Goal: Contribute content: Add original content to the website for others to see

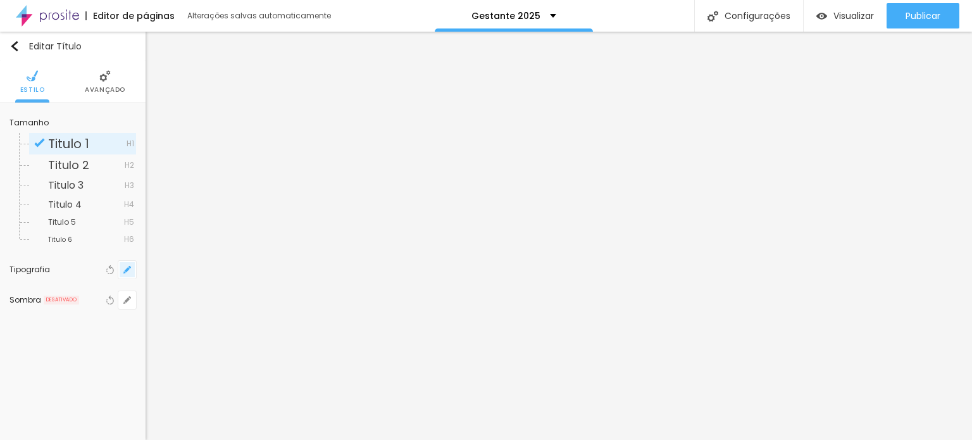
click at [127, 272] on icon "button" at bounding box center [127, 270] width 8 height 8
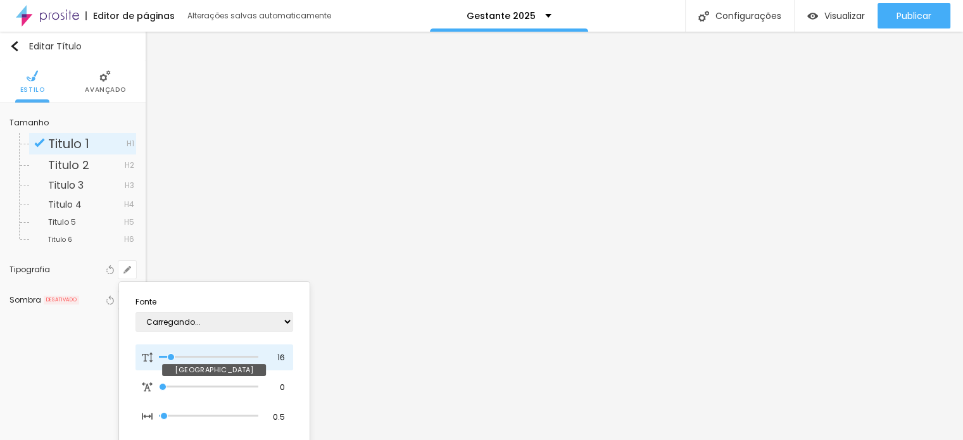
type input "25"
type input "1"
type input "27"
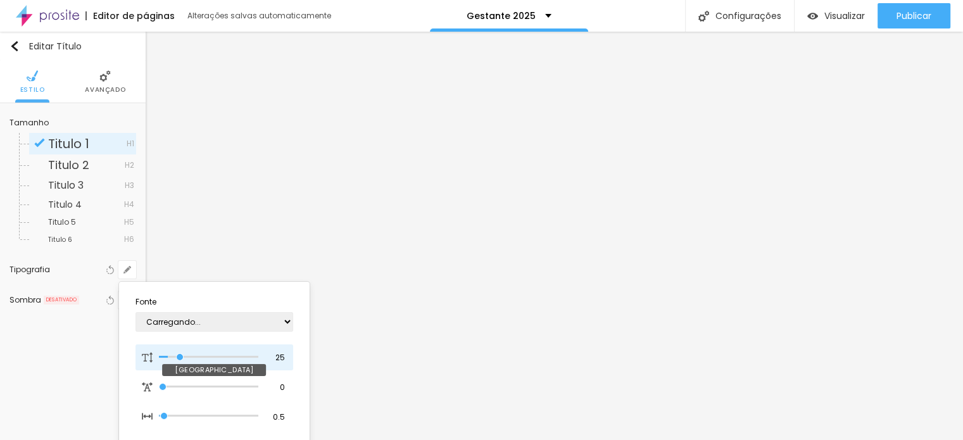
type input "1"
type input "31"
type input "1"
type input "32"
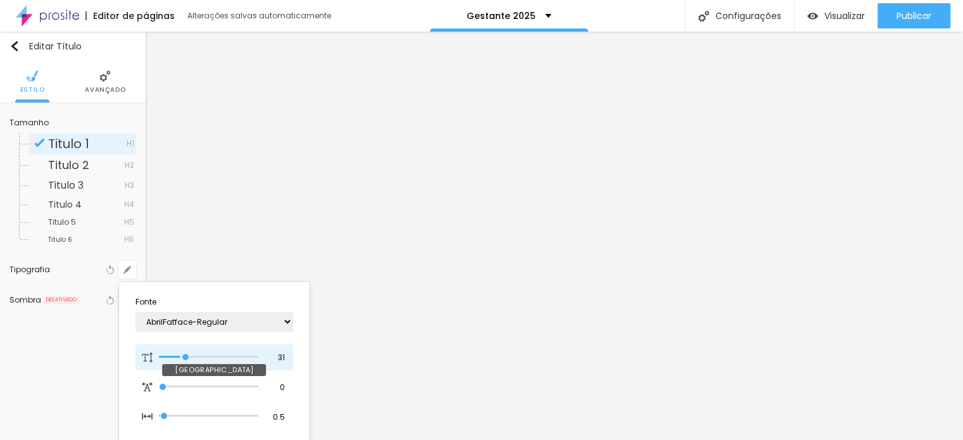
type input "32"
type input "1"
type input "31"
type input "1"
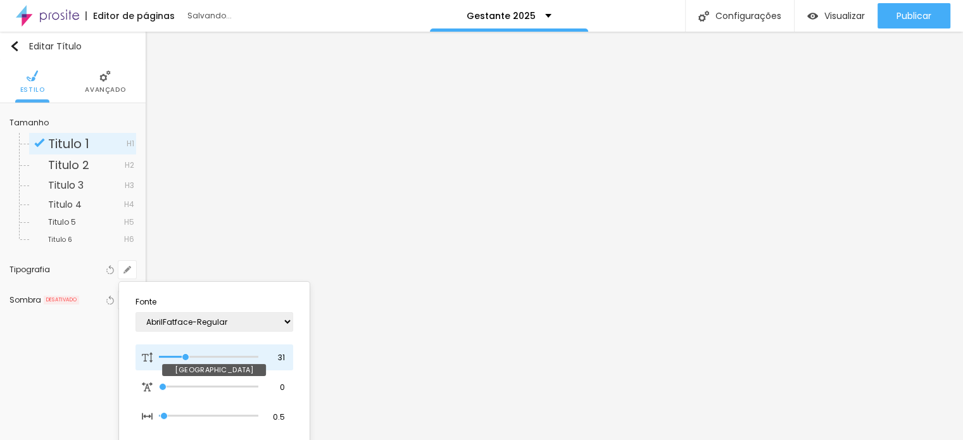
type input "32"
type input "1"
type input "34"
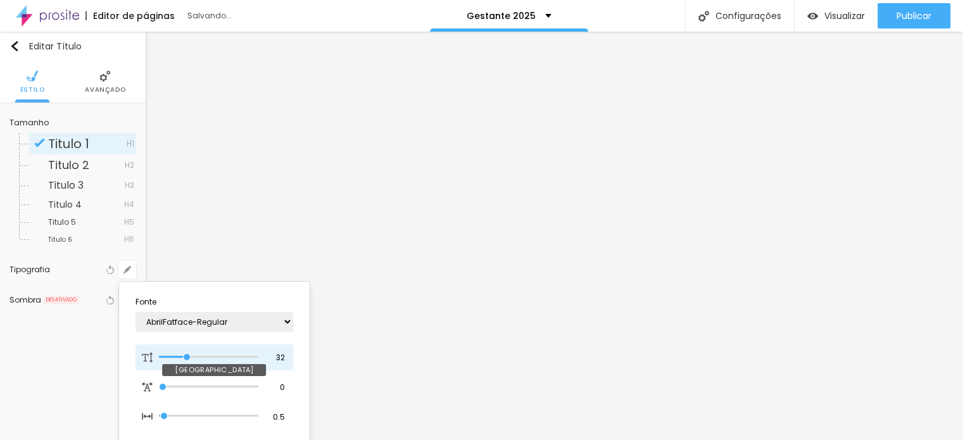
type input "1"
type input "35"
type input "1"
type input "36"
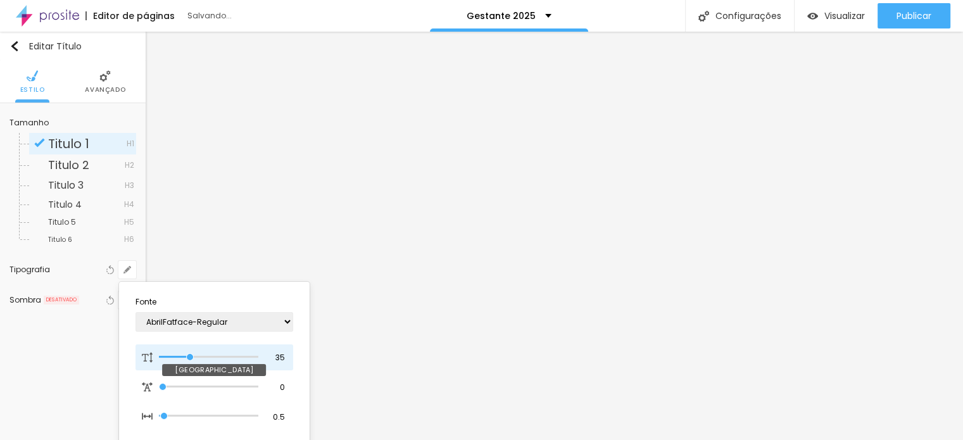
type input "36"
type input "1"
type input "38"
type input "1"
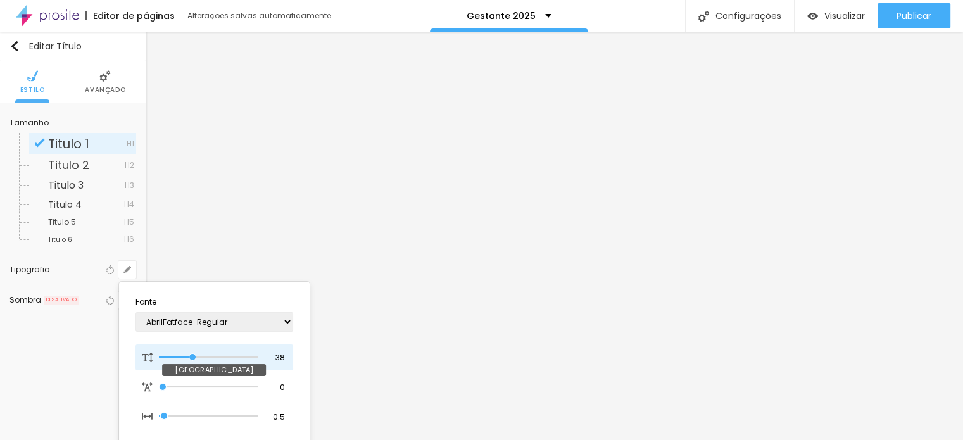
type input "41"
type input "1"
type input "40"
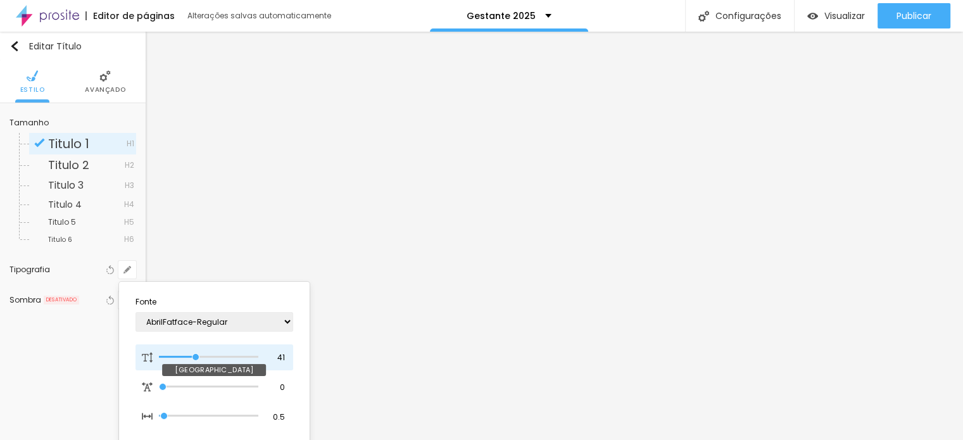
type input "1"
drag, startPoint x: 173, startPoint y: 356, endPoint x: 195, endPoint y: 356, distance: 21.5
type input "40"
click at [195, 356] on input "range" at bounding box center [208, 357] width 99 height 6
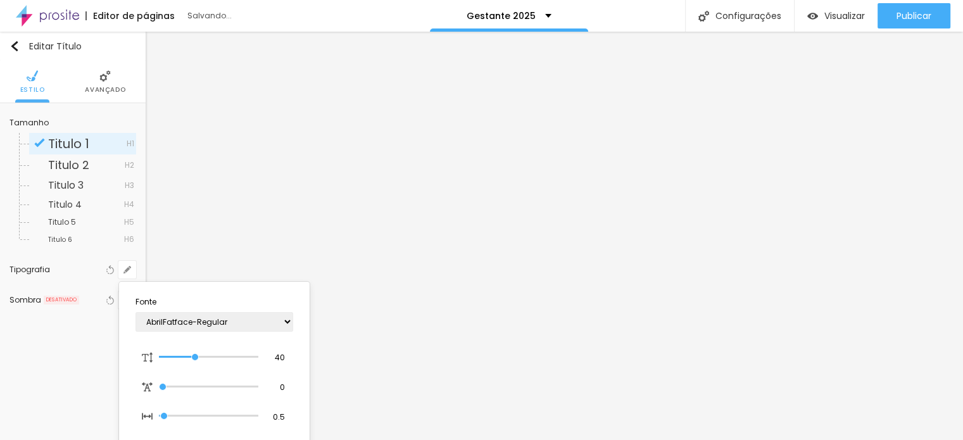
type input "1"
click at [510, 322] on div at bounding box center [481, 220] width 963 height 440
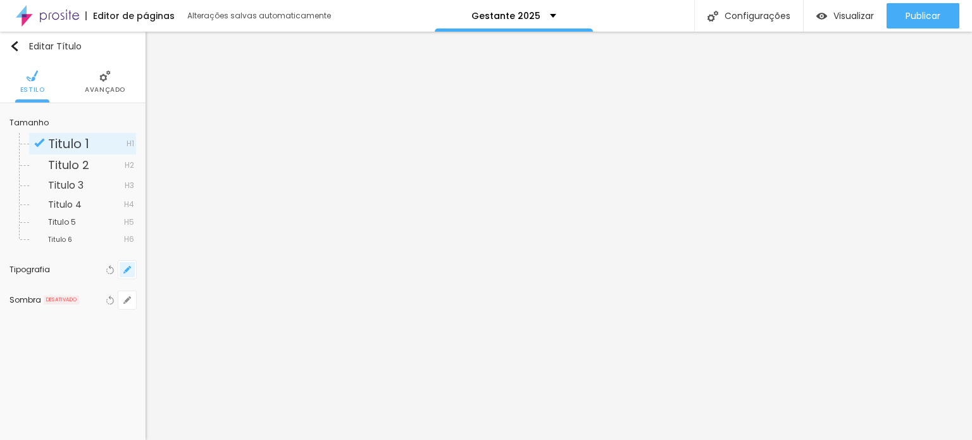
click at [124, 270] on icon "button" at bounding box center [127, 270] width 8 height 8
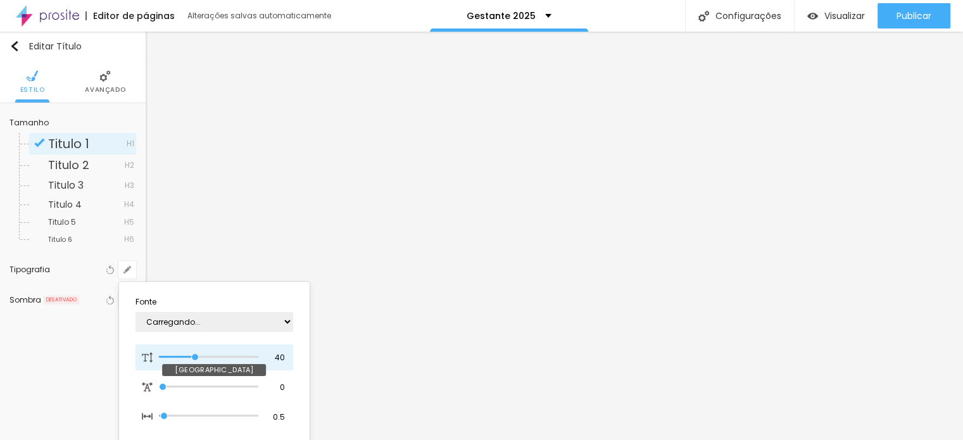
type input "1"
type input "30"
type input "1"
type input "30"
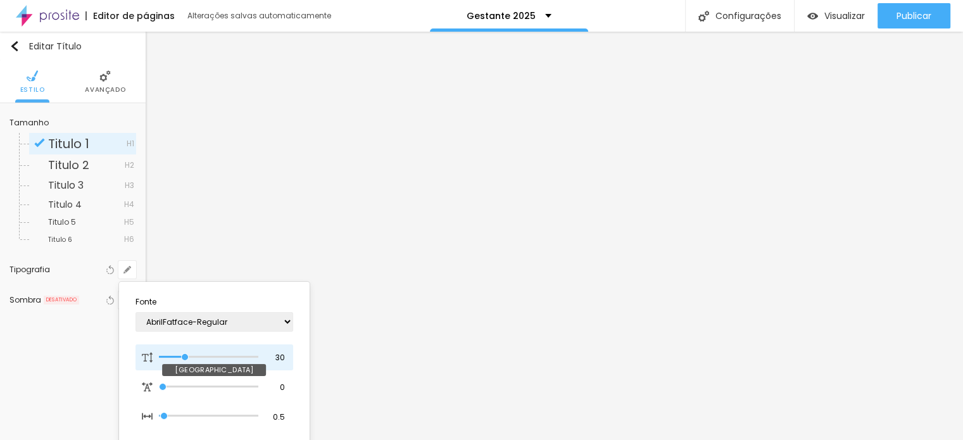
click at [185, 354] on input "range" at bounding box center [208, 357] width 99 height 6
click at [562, 132] on div at bounding box center [481, 220] width 963 height 440
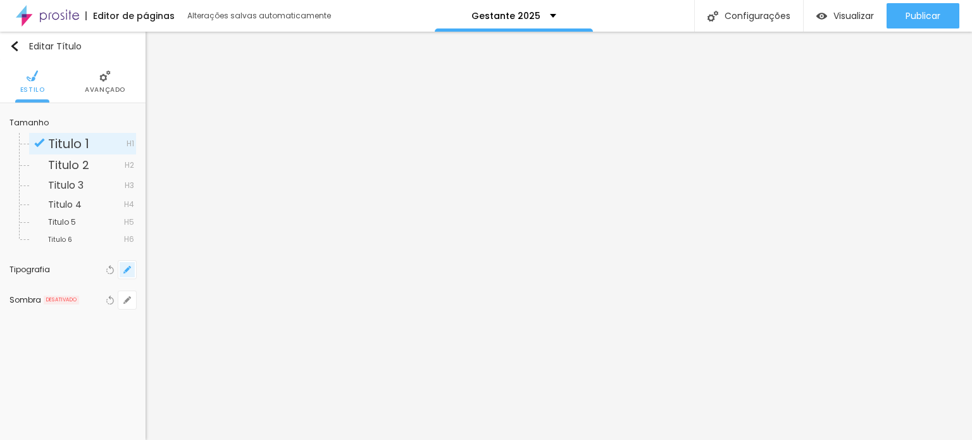
click at [124, 269] on icon "button" at bounding box center [127, 270] width 8 height 8
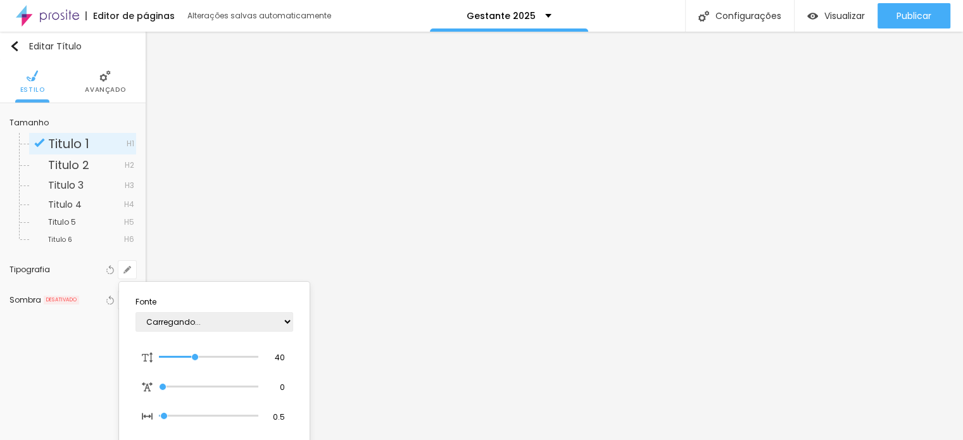
type input "1"
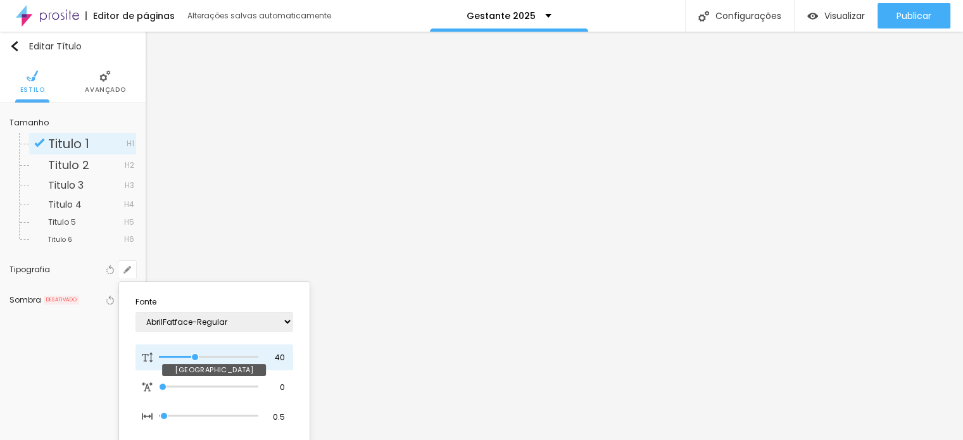
type input "43"
type input "1"
type input "44"
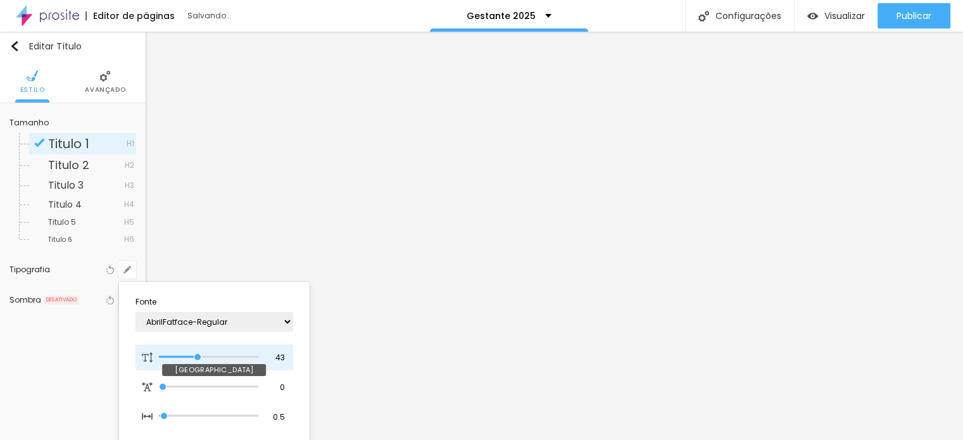
type input "1"
type input "45"
type input "1"
type input "46"
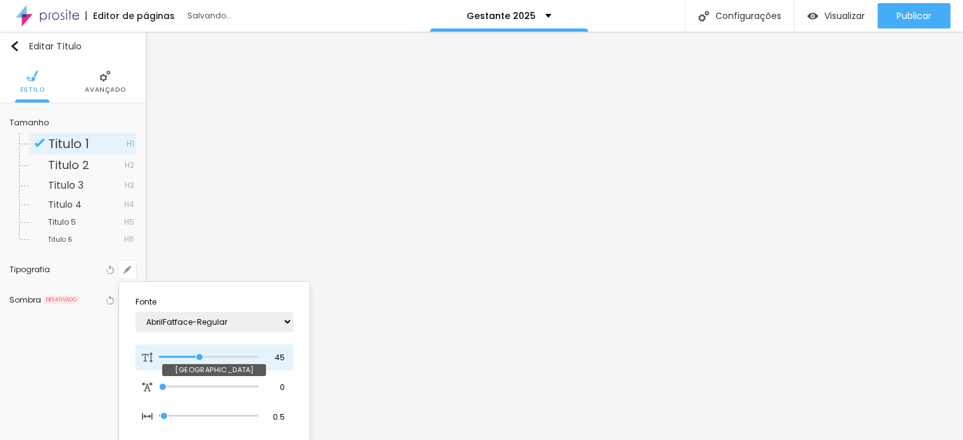
type input "46"
type input "1"
type input "48"
type input "1"
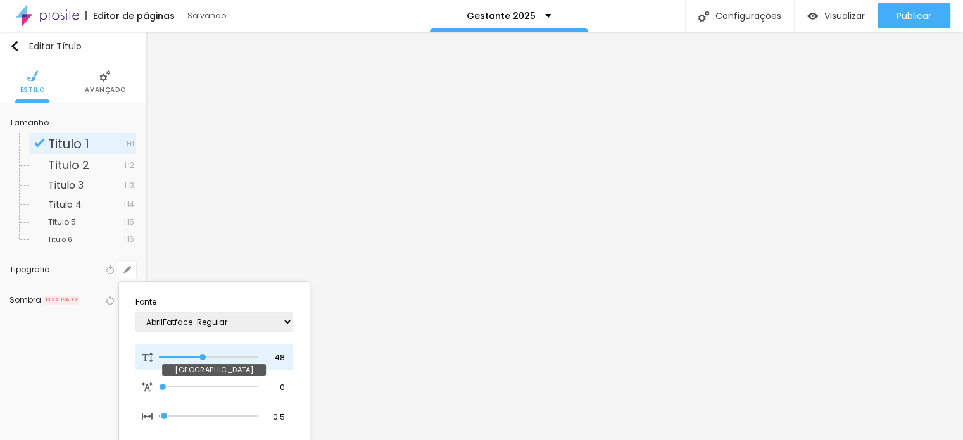
type input "49"
type input "1"
type input "50"
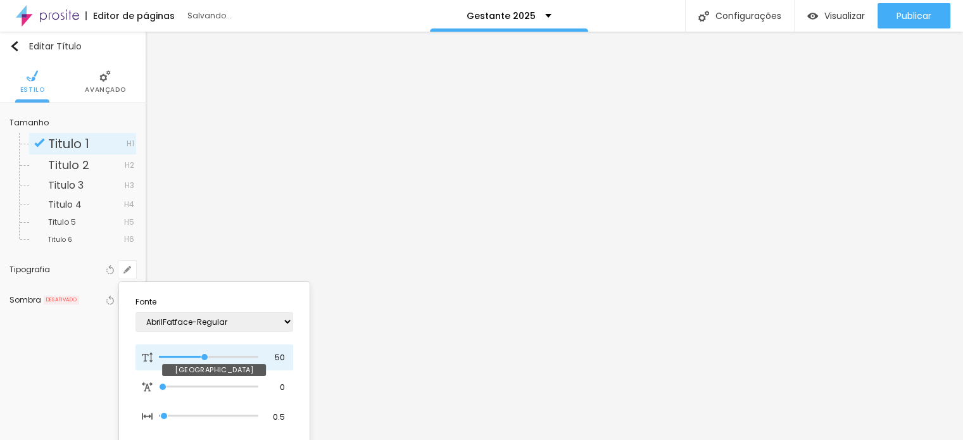
type input "1"
drag, startPoint x: 198, startPoint y: 353, endPoint x: 205, endPoint y: 353, distance: 7.6
type input "50"
click at [205, 354] on input "range" at bounding box center [208, 357] width 99 height 6
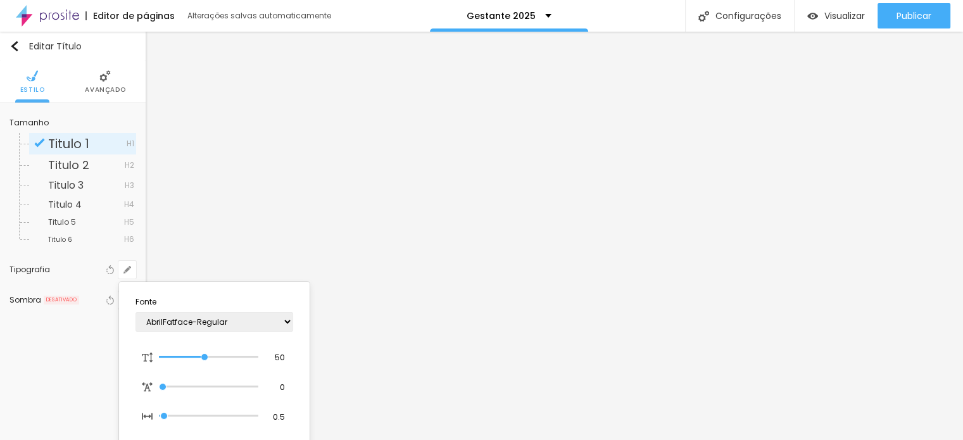
click at [515, 185] on div at bounding box center [481, 220] width 963 height 440
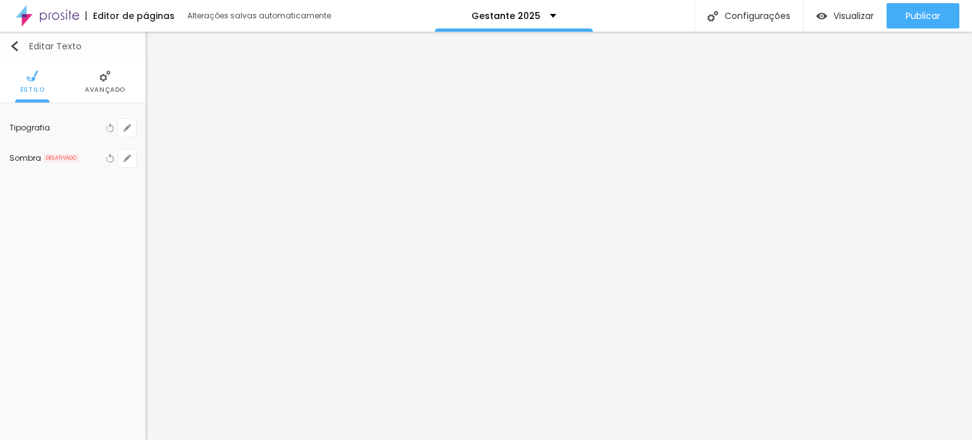
click at [17, 46] on img "button" at bounding box center [14, 46] width 10 height 10
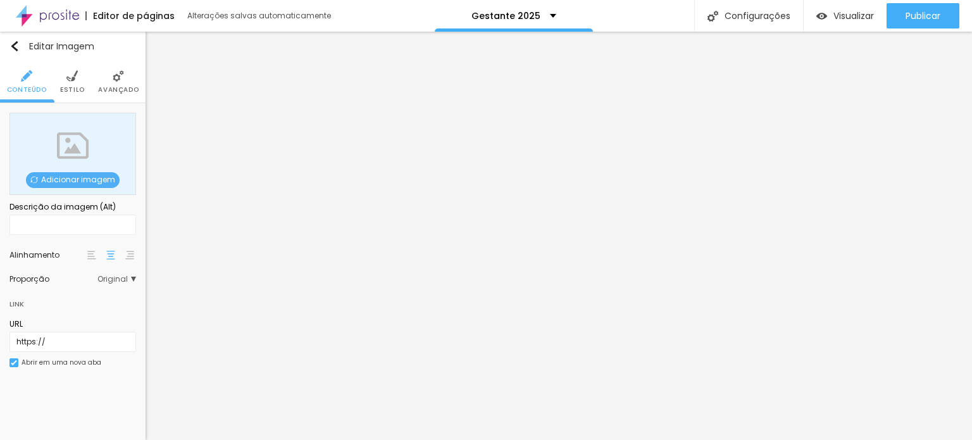
click at [76, 184] on span "Adicionar imagem" at bounding box center [73, 180] width 94 height 16
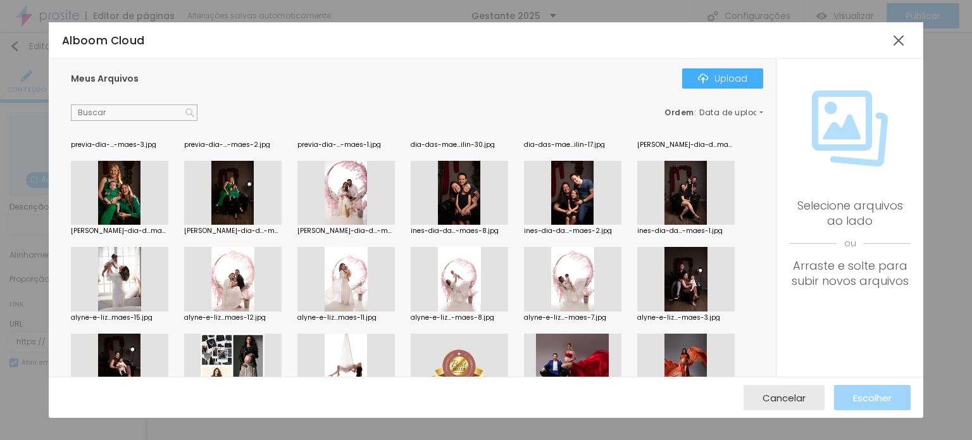
scroll to position [372, 0]
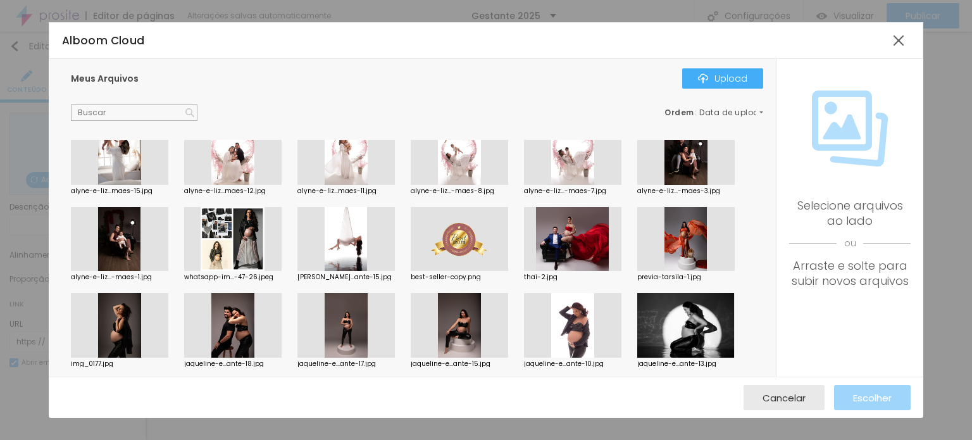
click at [455, 242] on div at bounding box center [459, 239] width 97 height 65
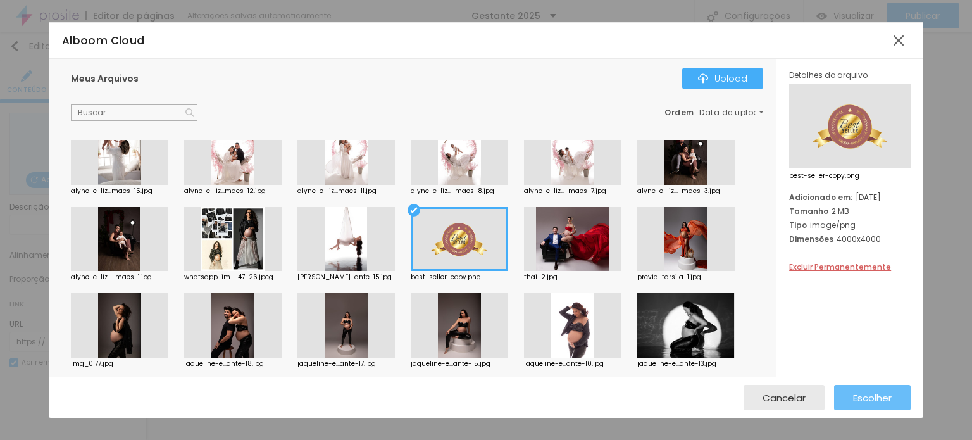
click at [893, 405] on button "Escolher" at bounding box center [872, 397] width 77 height 25
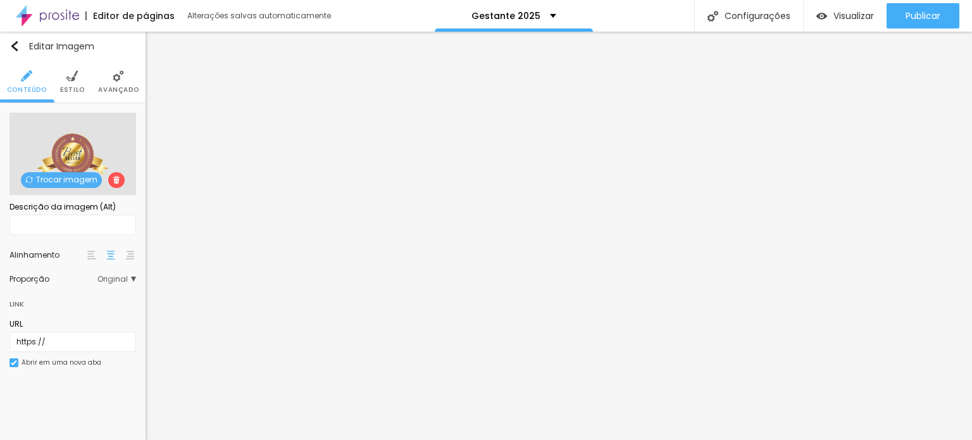
click at [77, 82] on li "Estilo" at bounding box center [72, 82] width 25 height 42
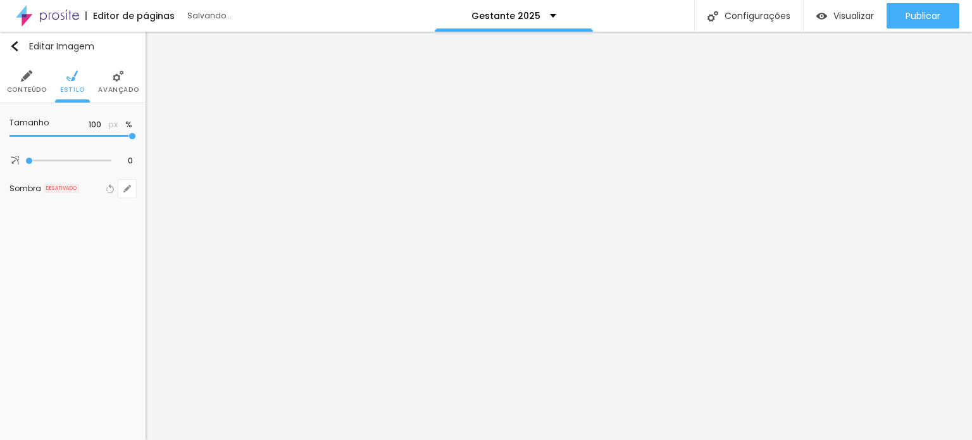
type input "95"
type input "90"
type input "85"
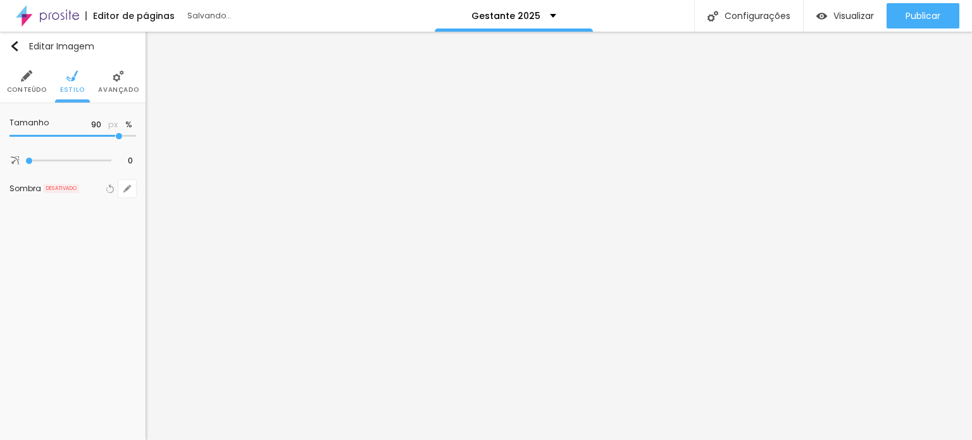
type input "85"
type input "80"
drag, startPoint x: 132, startPoint y: 137, endPoint x: 107, endPoint y: 137, distance: 24.7
type input "80"
click at [106, 137] on input "range" at bounding box center [72, 136] width 127 height 6
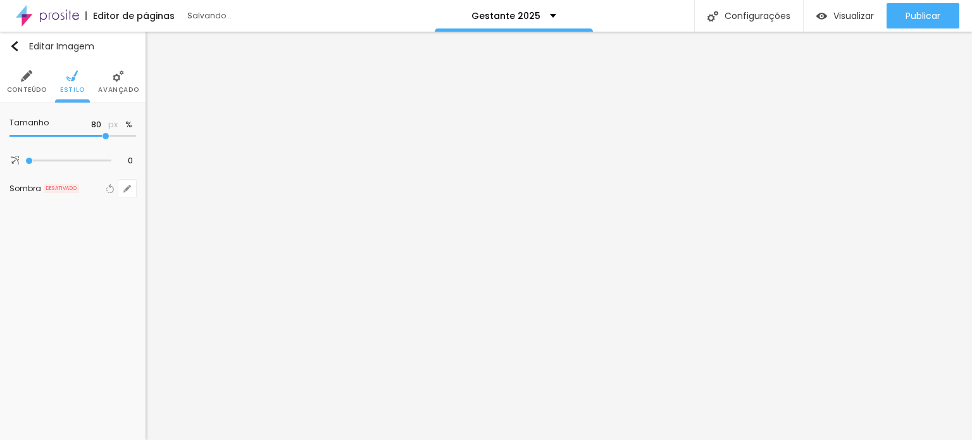
click at [115, 80] on img at bounding box center [118, 75] width 11 height 11
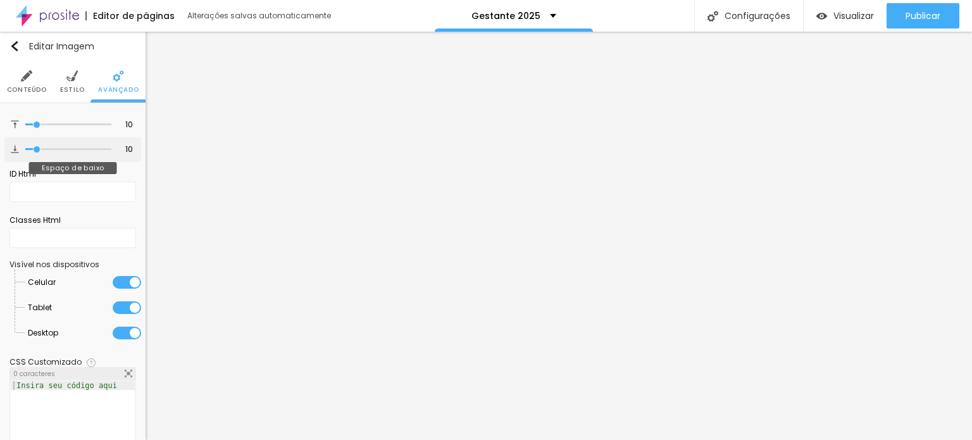
type input "1"
type input "0"
drag, startPoint x: 22, startPoint y: 146, endPoint x: 28, endPoint y: 132, distance: 14.5
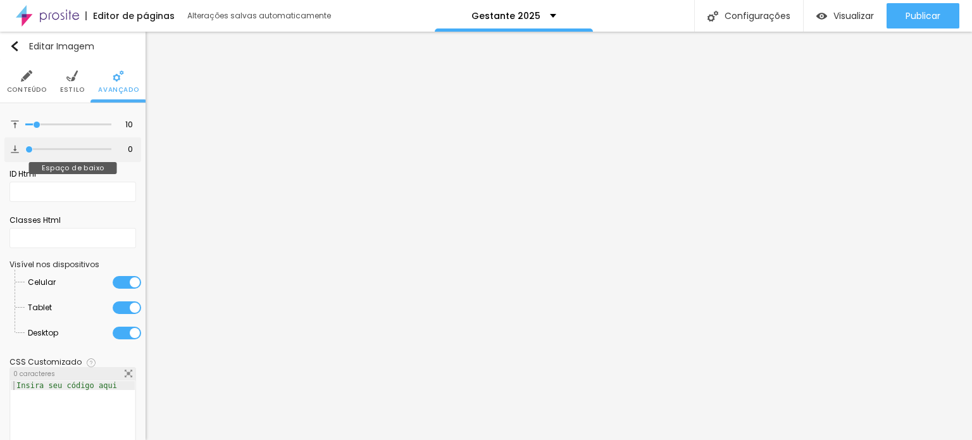
type input "0"
click at [25, 146] on input "range" at bounding box center [68, 149] width 86 height 6
type input "0"
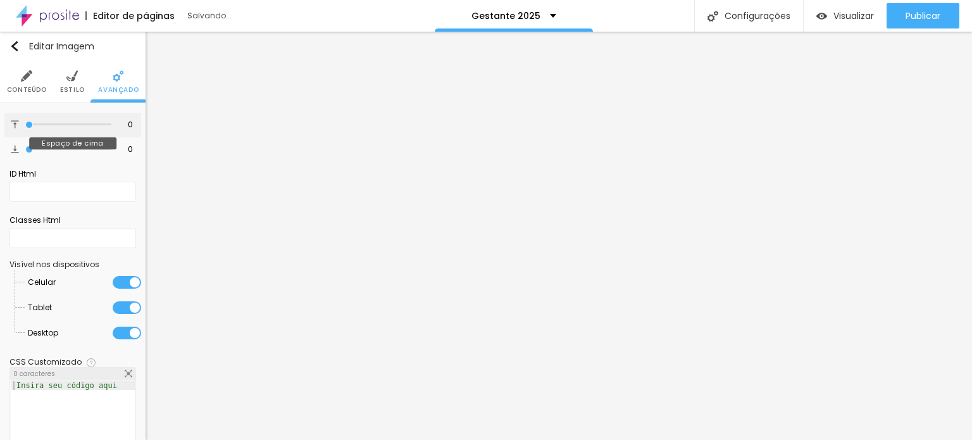
type input "0"
click at [25, 125] on input "range" at bounding box center [68, 125] width 86 height 6
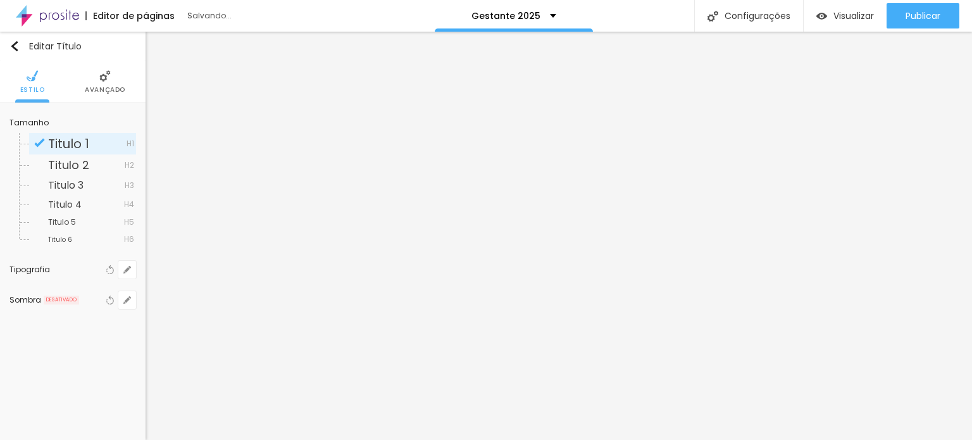
click at [111, 83] on li "Avançado" at bounding box center [105, 82] width 41 height 42
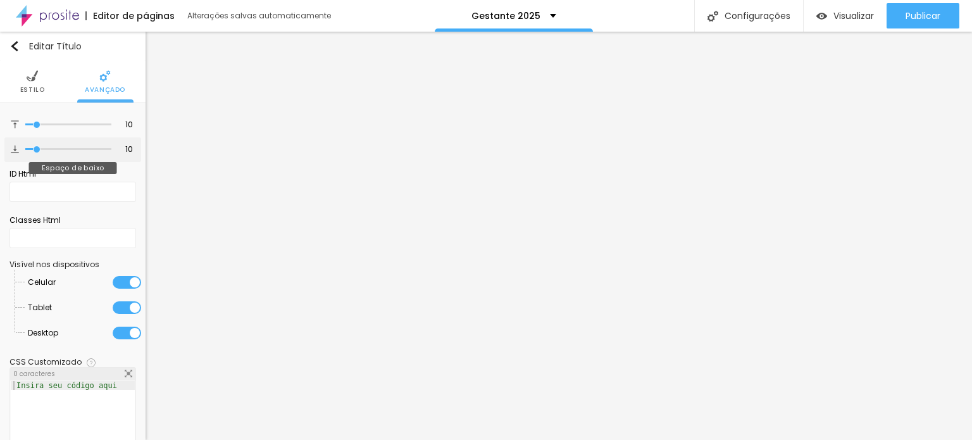
type input "0"
drag, startPoint x: 20, startPoint y: 146, endPoint x: 61, endPoint y: 158, distance: 43.1
type input "0"
click at [25, 146] on input "range" at bounding box center [68, 149] width 86 height 6
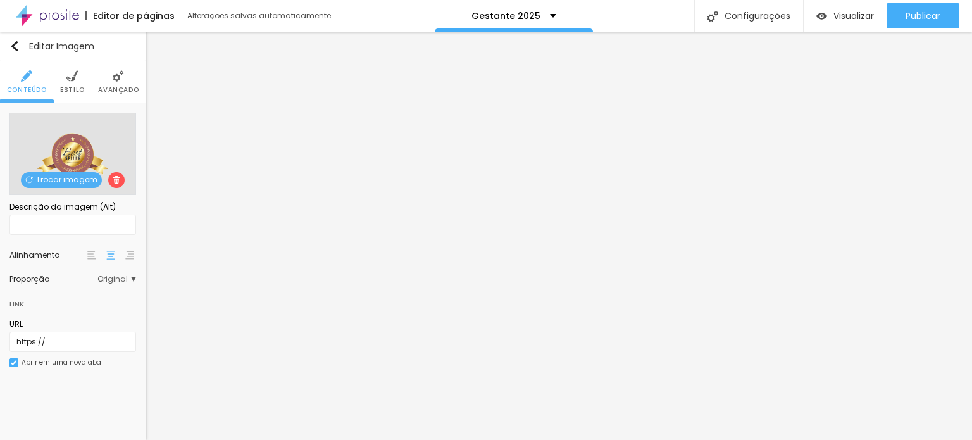
click at [75, 123] on div "Trocar imagem" at bounding box center [72, 154] width 127 height 82
click at [64, 182] on span "Trocar imagem" at bounding box center [61, 180] width 81 height 16
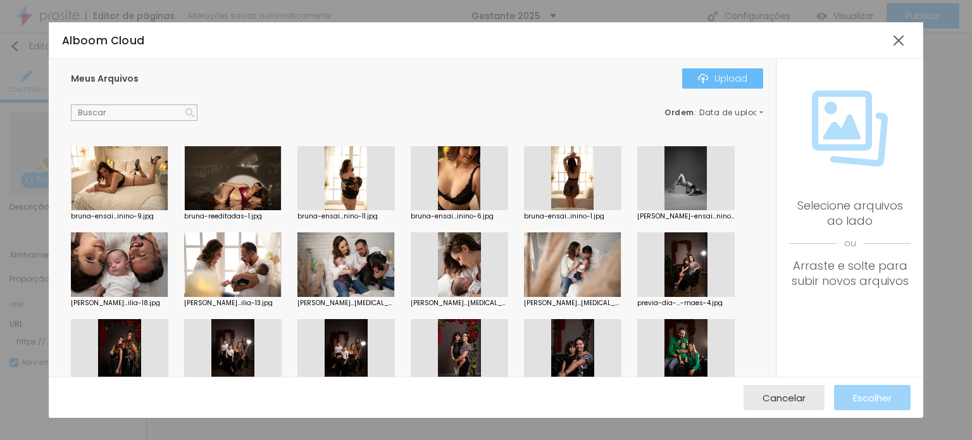
click at [724, 81] on div "Upload" at bounding box center [722, 78] width 49 height 10
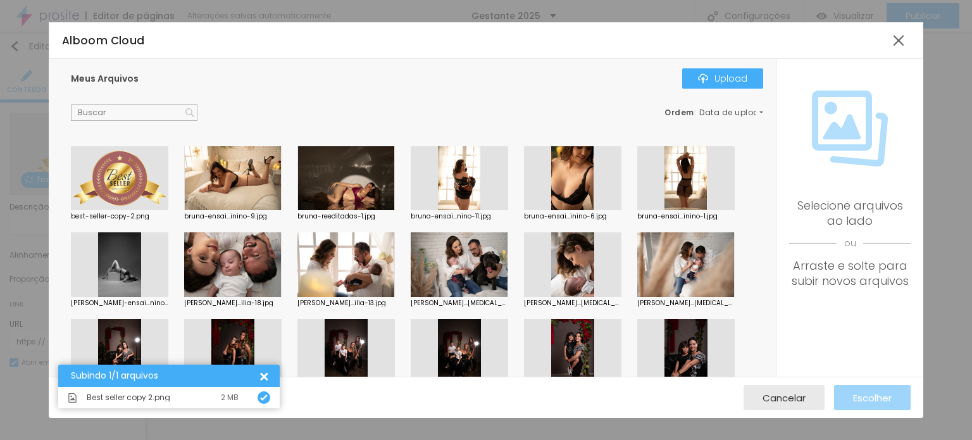
drag, startPoint x: 94, startPoint y: 176, endPoint x: 204, endPoint y: 192, distance: 111.4
click at [94, 177] on div at bounding box center [119, 178] width 97 height 65
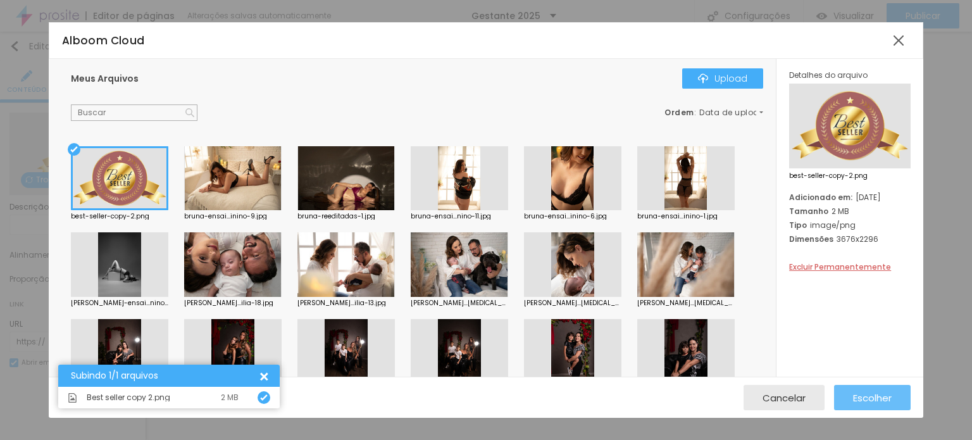
click at [882, 403] on span "Escolher" at bounding box center [872, 398] width 39 height 11
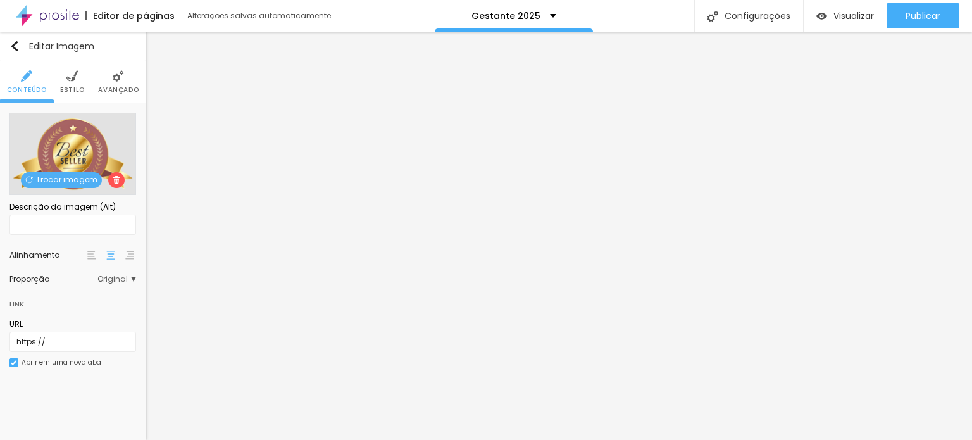
click at [73, 75] on img at bounding box center [71, 75] width 11 height 11
click at [60, 174] on span "Trocar imagem" at bounding box center [61, 180] width 81 height 16
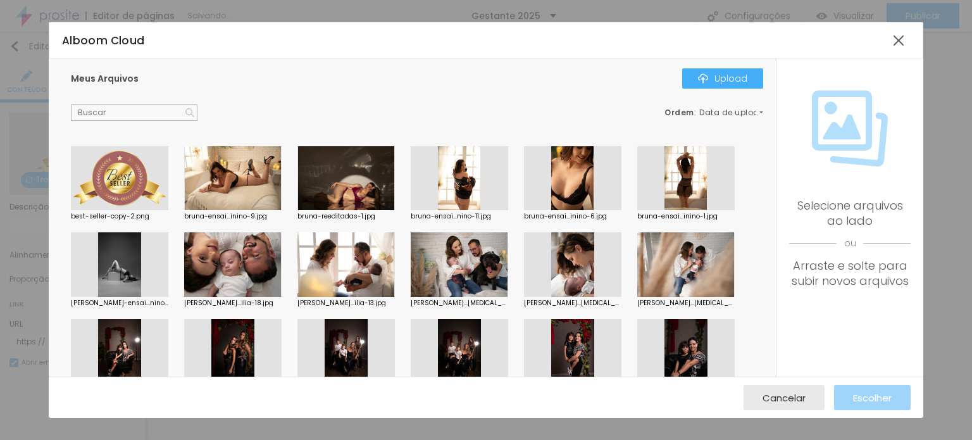
click at [106, 179] on div at bounding box center [119, 178] width 97 height 65
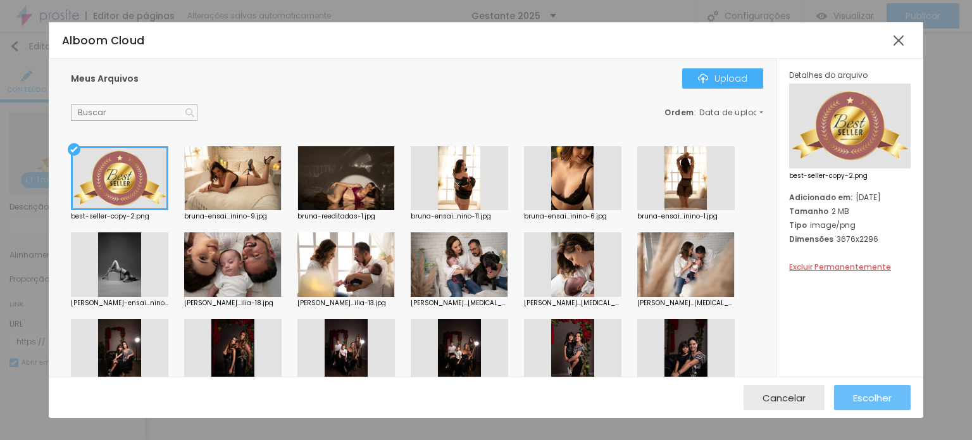
click at [882, 399] on span "Escolher" at bounding box center [872, 398] width 39 height 11
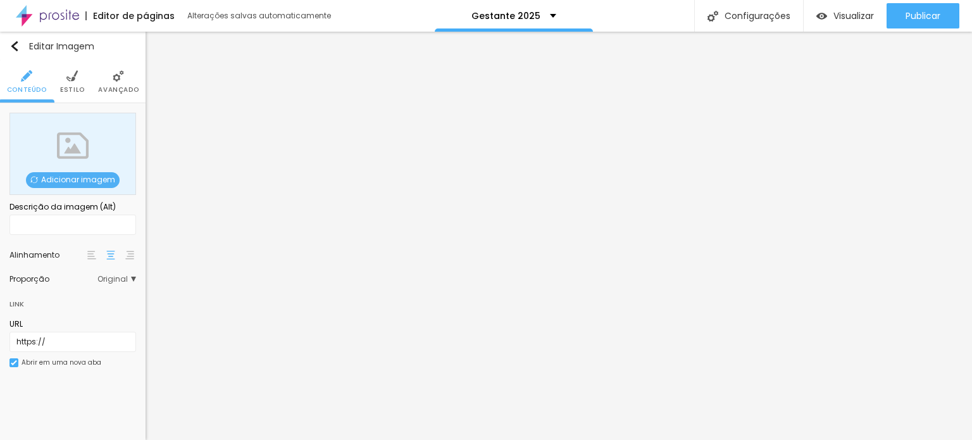
click at [82, 158] on div "Adicionar imagem" at bounding box center [72, 154] width 127 height 82
click at [79, 187] on span "Adicionar imagem" at bounding box center [73, 180] width 94 height 16
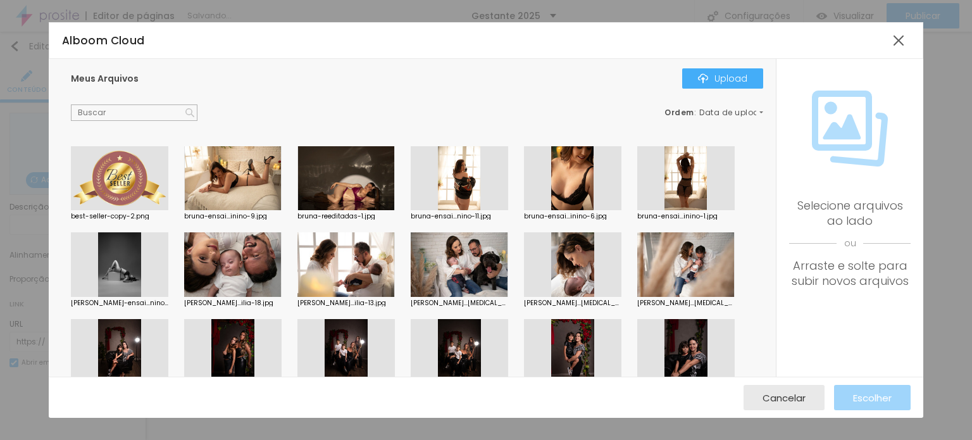
click at [122, 187] on div at bounding box center [119, 178] width 97 height 65
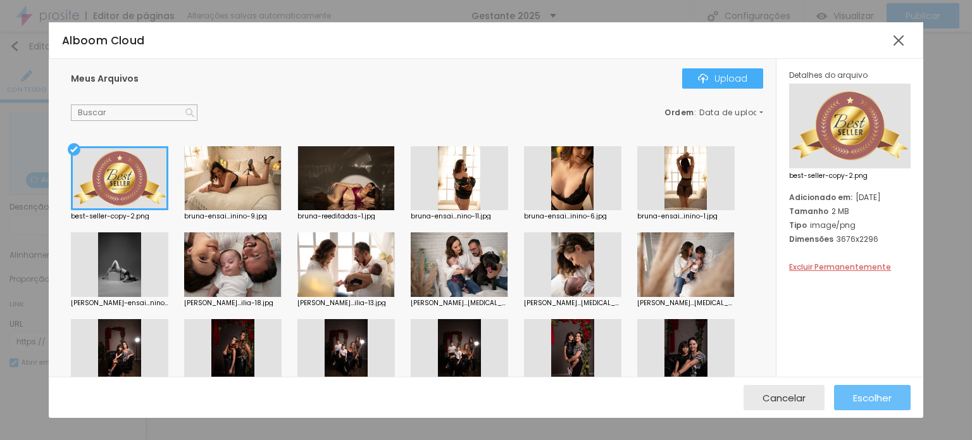
click at [860, 407] on div "Escolher" at bounding box center [872, 397] width 39 height 25
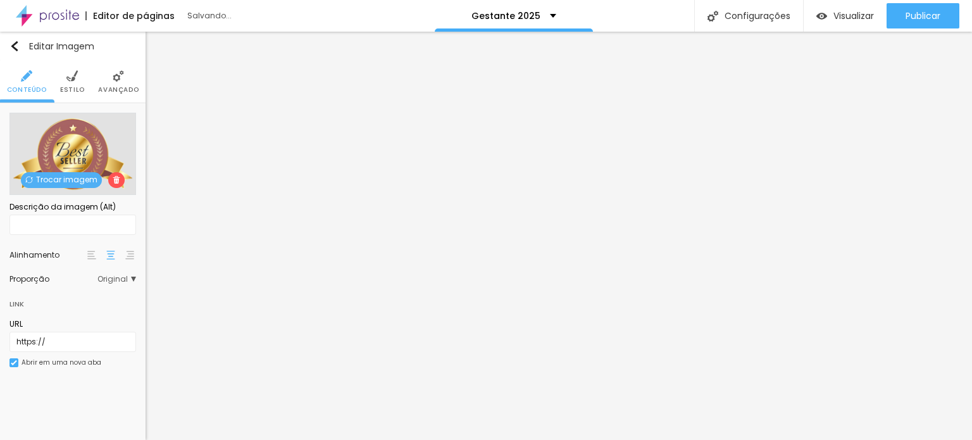
click at [74, 87] on span "Estilo" at bounding box center [72, 90] width 25 height 6
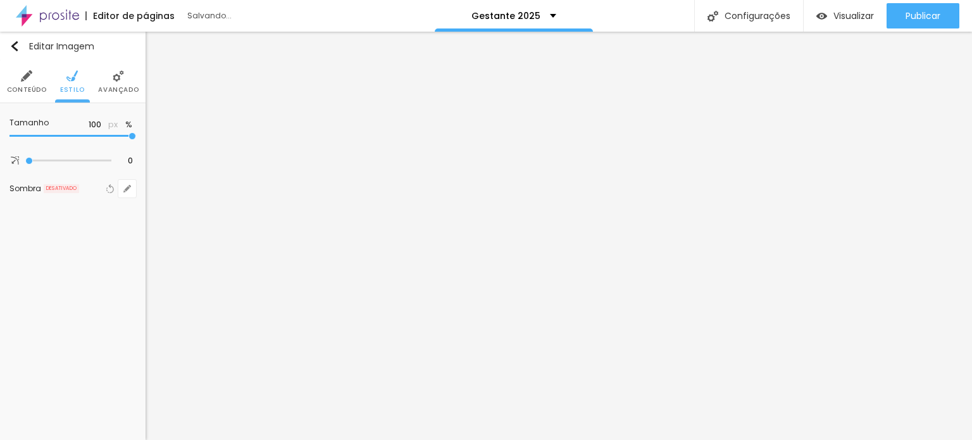
type input "95"
type input "90"
type input "85"
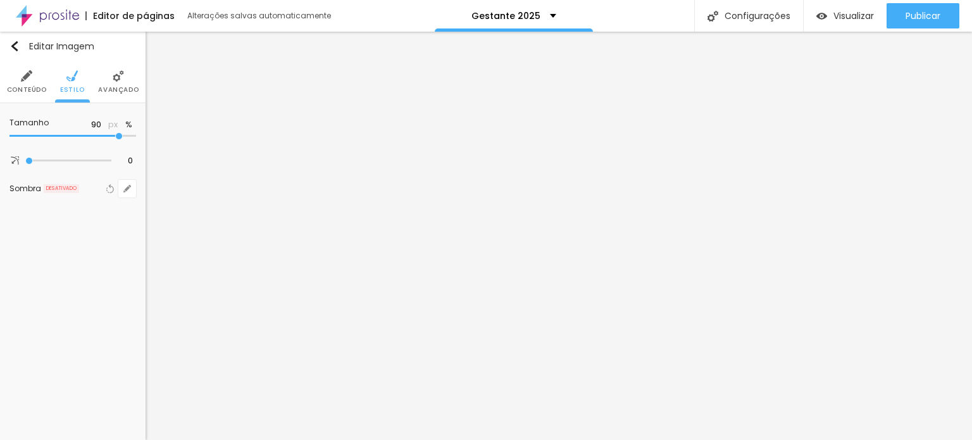
type input "85"
type input "80"
drag, startPoint x: 132, startPoint y: 137, endPoint x: 138, endPoint y: 111, distance: 26.6
type input "80"
click at [105, 136] on input "range" at bounding box center [72, 136] width 127 height 6
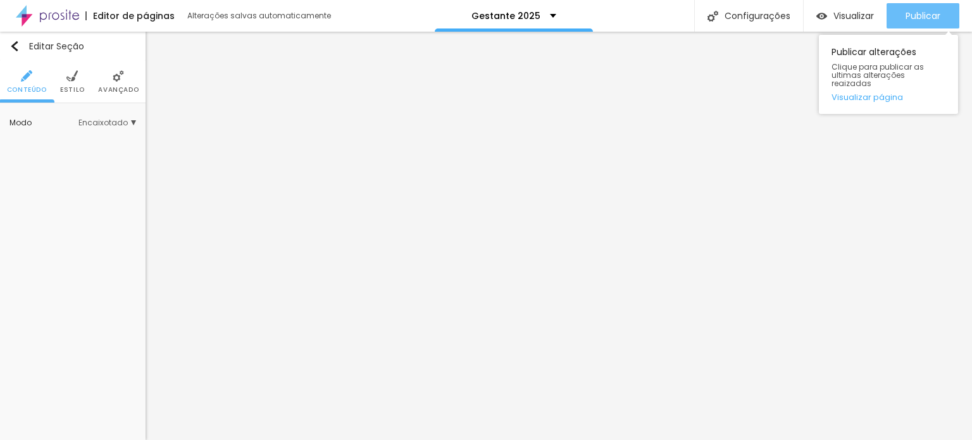
click at [927, 15] on span "Publicar" at bounding box center [923, 16] width 35 height 10
click at [927, 18] on span "Publicar" at bounding box center [923, 16] width 35 height 10
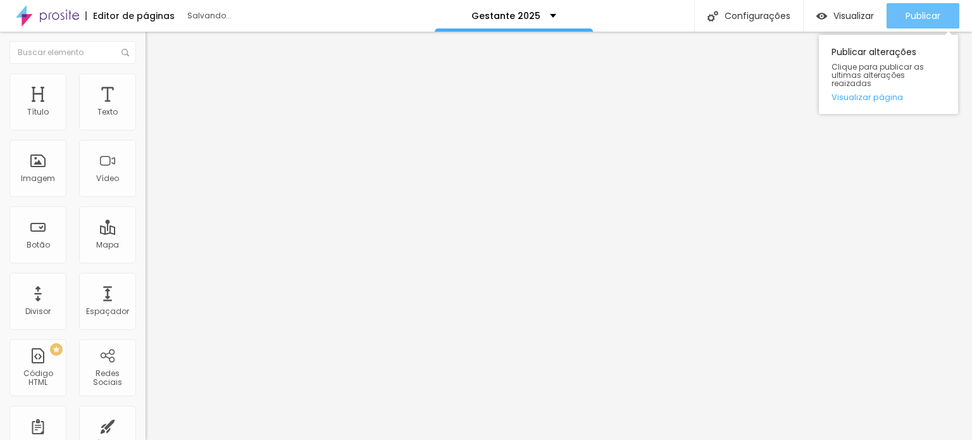
click at [932, 15] on span "Publicar" at bounding box center [923, 16] width 35 height 10
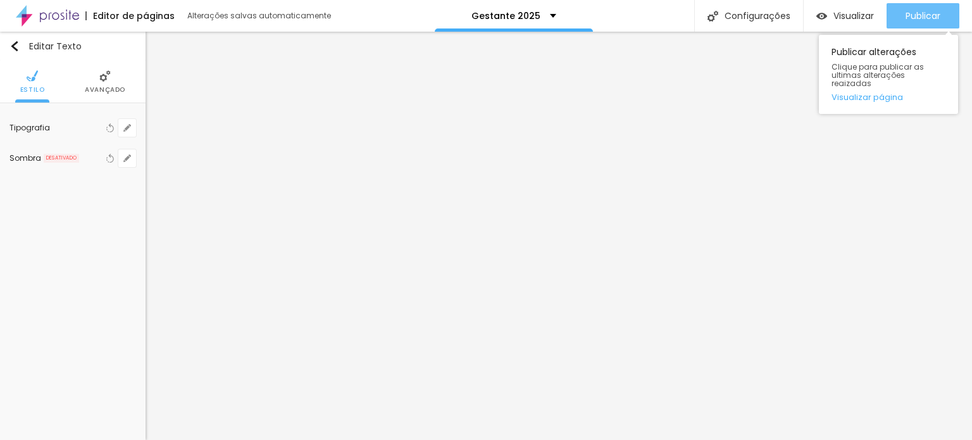
click at [922, 13] on span "Publicar" at bounding box center [923, 16] width 35 height 10
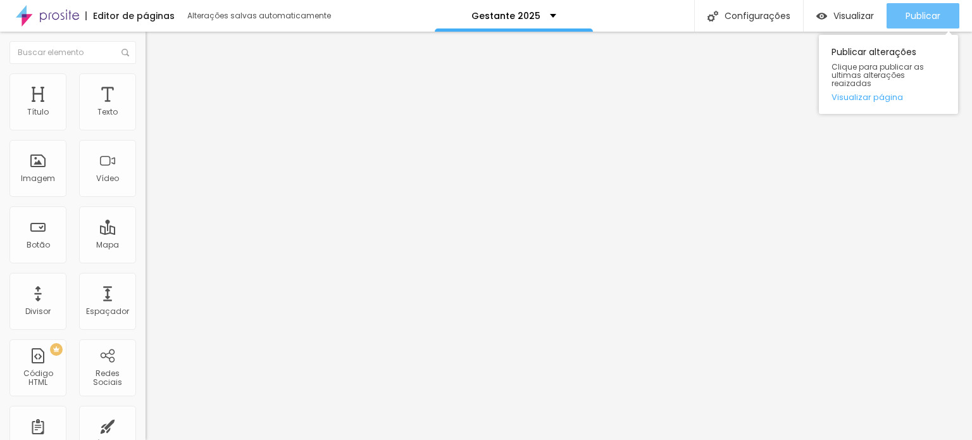
click at [940, 13] on span "Publicar" at bounding box center [923, 16] width 35 height 10
click at [922, 6] on div "Publicar" at bounding box center [923, 15] width 35 height 25
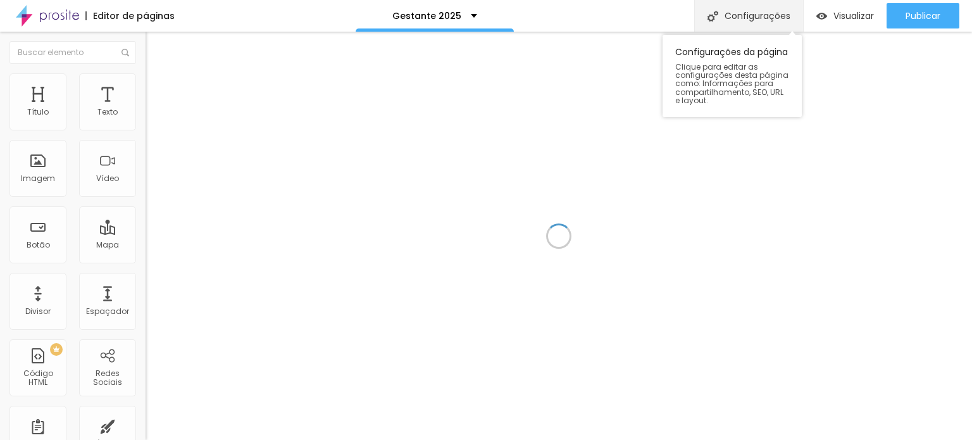
click at [738, 13] on div "Configurações" at bounding box center [749, 16] width 109 height 32
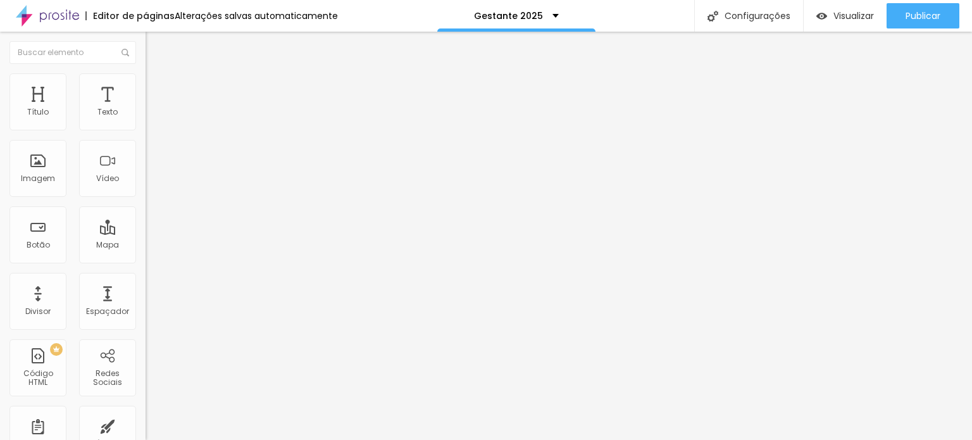
drag, startPoint x: 431, startPoint y: 185, endPoint x: 382, endPoint y: 185, distance: 48.8
type input "/gestante2025"
